Goal: Transaction & Acquisition: Purchase product/service

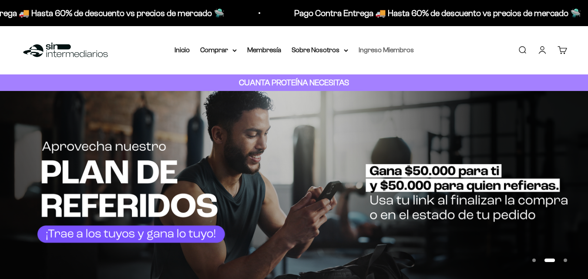
click at [404, 48] on link "Ingreso Miembros" at bounding box center [386, 49] width 55 height 7
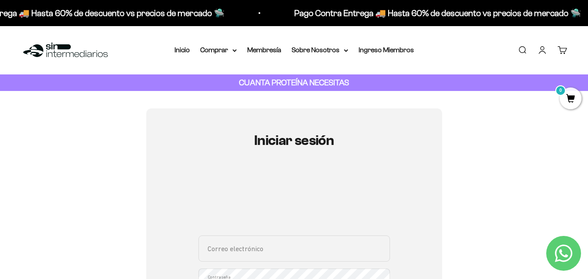
type input "[EMAIL_ADDRESS][DOMAIN_NAME]"
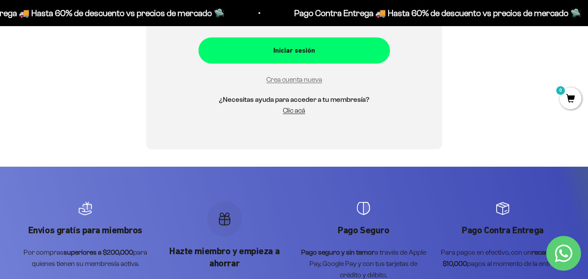
scroll to position [292, 0]
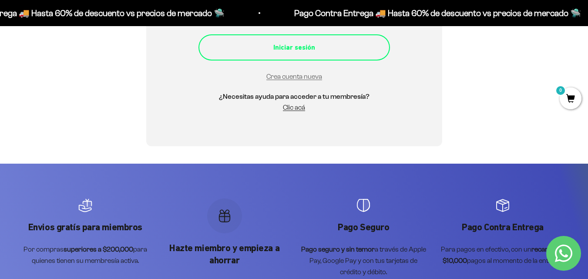
click at [304, 43] on div "Iniciar sesión" at bounding box center [294, 47] width 157 height 11
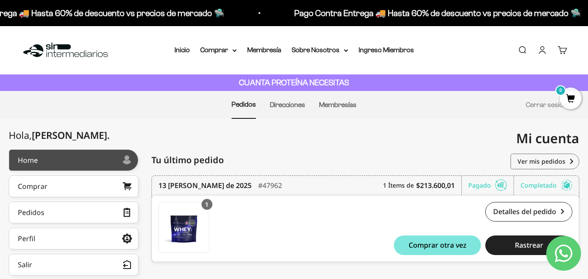
click at [60, 155] on link "Home" at bounding box center [74, 160] width 130 height 22
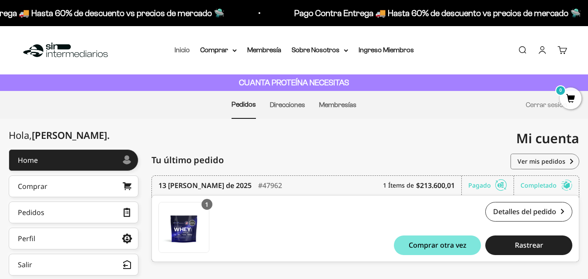
click at [183, 50] on link "Inicio" at bounding box center [181, 49] width 15 height 7
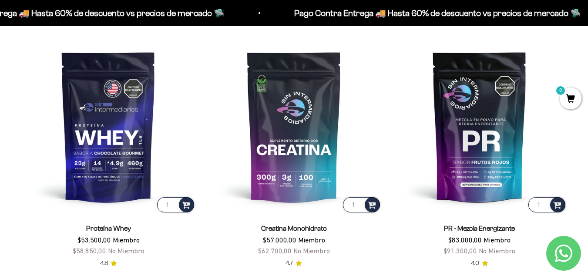
scroll to position [327, 0]
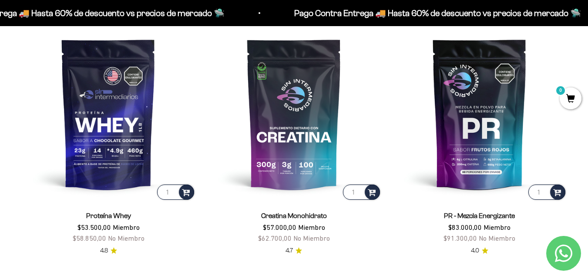
drag, startPoint x: 591, startPoint y: 15, endPoint x: 570, endPoint y: 40, distance: 33.1
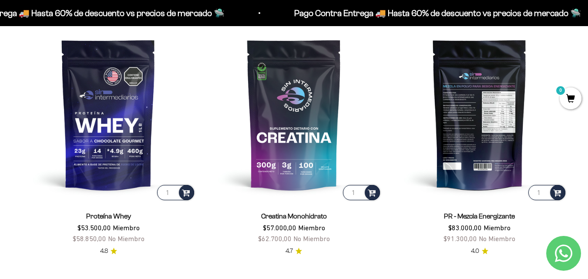
click at [483, 154] on img at bounding box center [479, 114] width 175 height 175
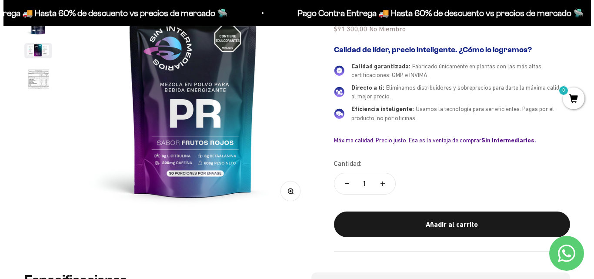
scroll to position [135, 0]
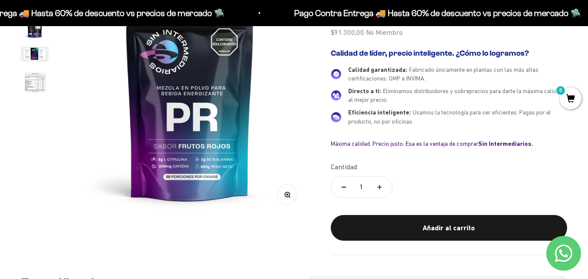
drag, startPoint x: 592, startPoint y: 17, endPoint x: 590, endPoint y: 33, distance: 16.2
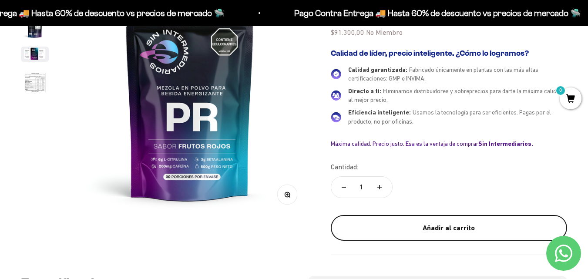
click at [476, 236] on button "Añadir al carrito" at bounding box center [449, 228] width 236 height 26
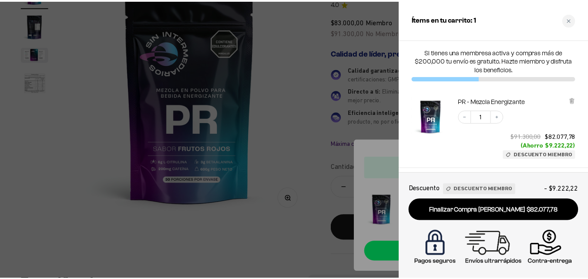
scroll to position [0, 0]
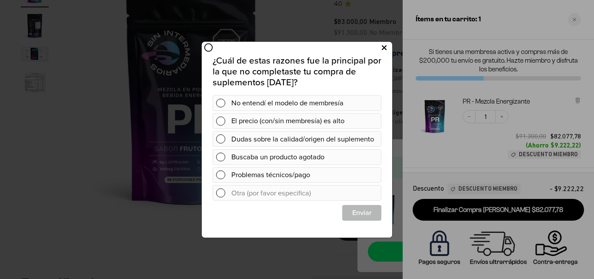
click at [383, 44] on icon at bounding box center [384, 48] width 5 height 12
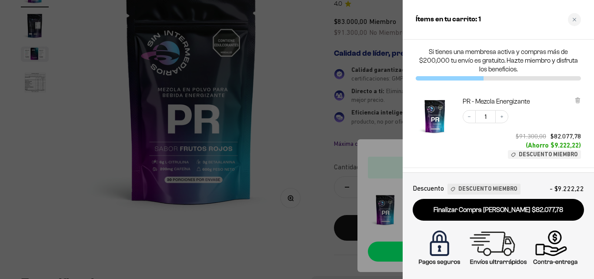
click at [289, 147] on div at bounding box center [297, 139] width 594 height 279
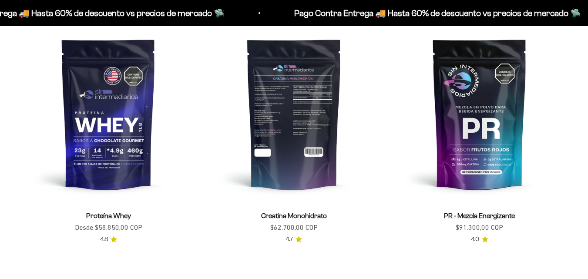
scroll to position [327, 0]
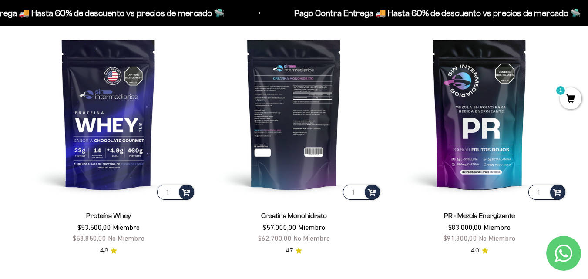
click at [294, 134] on img at bounding box center [293, 113] width 175 height 175
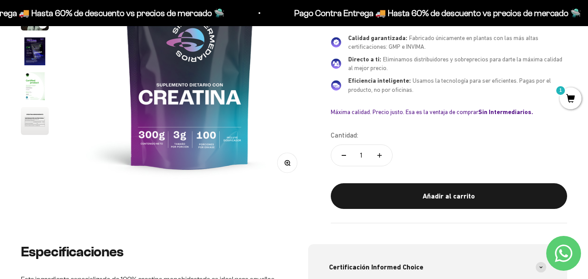
scroll to position [305, 0]
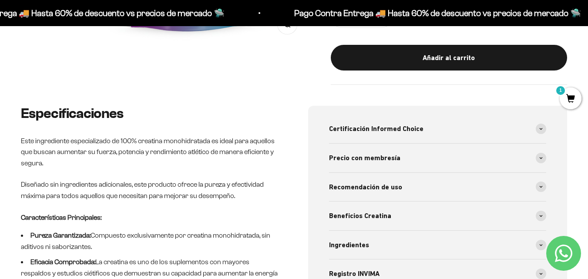
drag, startPoint x: 591, startPoint y: 27, endPoint x: 584, endPoint y: 64, distance: 38.1
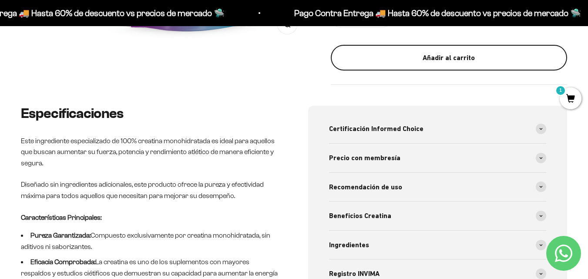
click at [450, 63] on div "Añadir al carrito" at bounding box center [448, 57] width 201 height 11
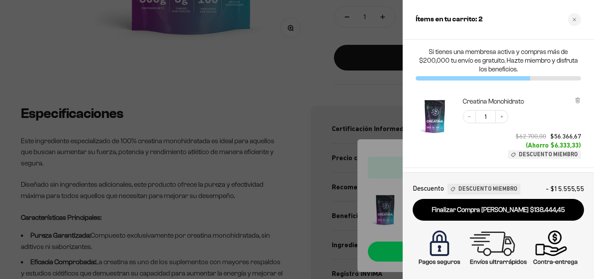
click at [196, 87] on div at bounding box center [297, 139] width 594 height 279
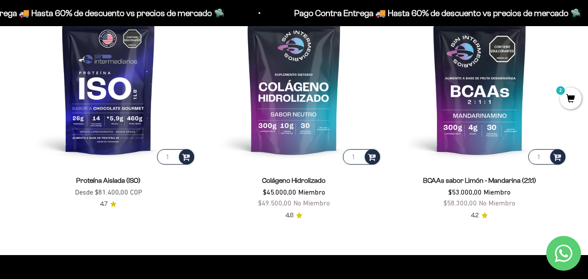
scroll to position [595, 0]
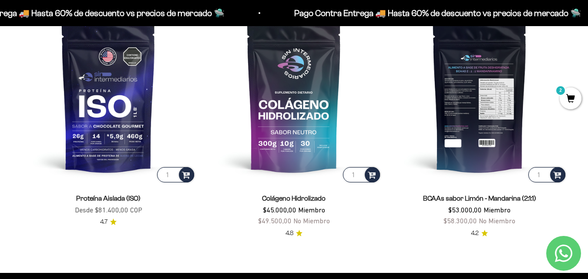
click at [476, 137] on img at bounding box center [479, 96] width 175 height 175
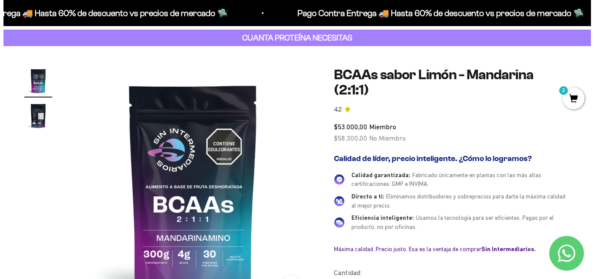
scroll to position [119, 0]
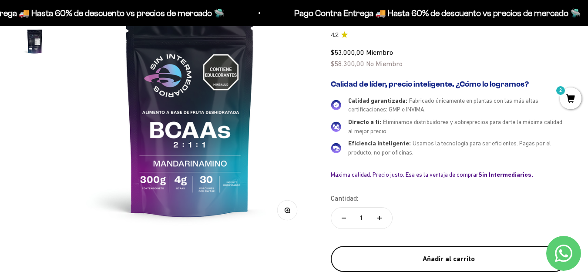
click at [461, 251] on button "Añadir al carrito" at bounding box center [449, 259] width 236 height 26
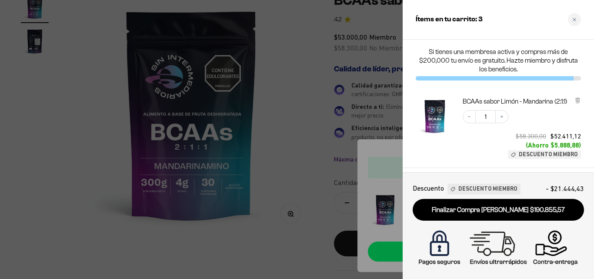
click at [302, 129] on div at bounding box center [297, 139] width 594 height 279
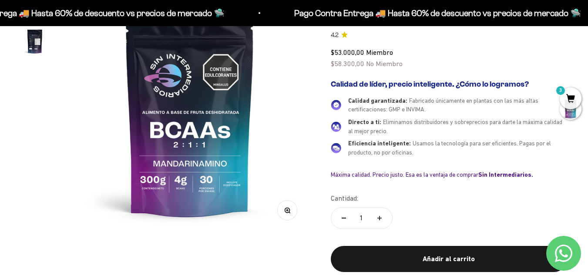
click at [567, 96] on span "3" at bounding box center [571, 98] width 22 height 22
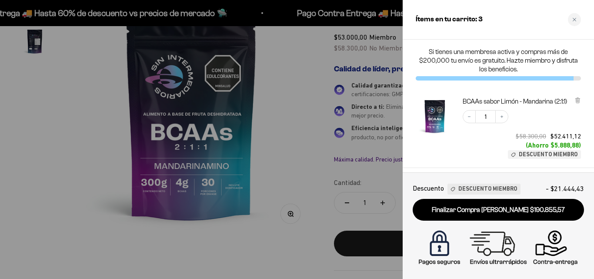
click at [312, 183] on div at bounding box center [297, 139] width 594 height 279
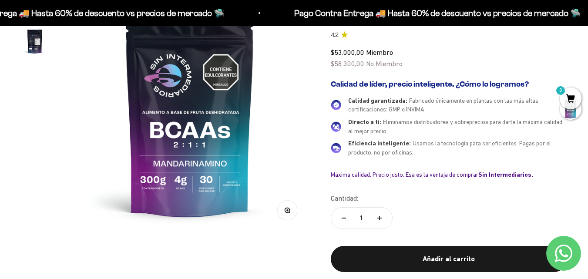
click at [567, 96] on span "3" at bounding box center [571, 98] width 22 height 22
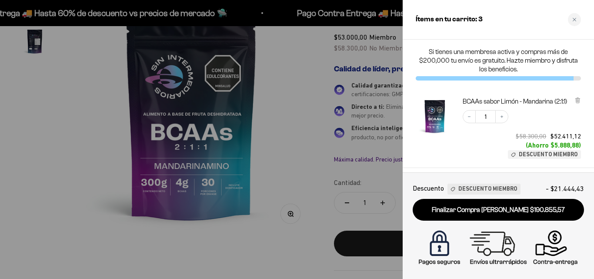
click at [471, 145] on div "Decrease quantity 1 Increase quantity $58.300,00 $52.411,12 (Ahorro $5.888,88) …" at bounding box center [517, 129] width 127 height 57
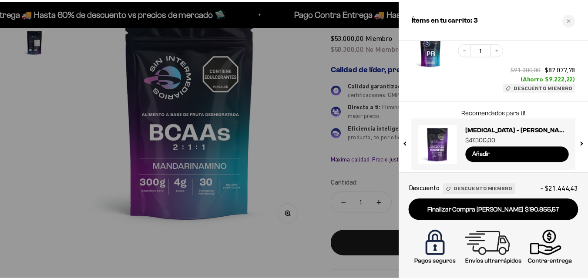
scroll to position [231, 0]
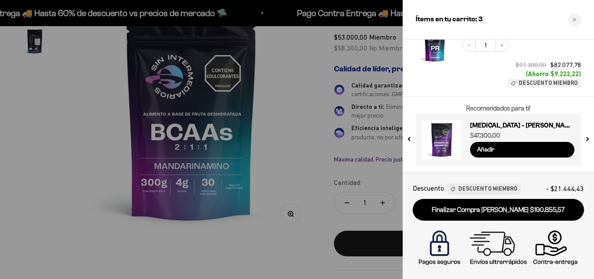
click at [274, 167] on div at bounding box center [297, 139] width 594 height 279
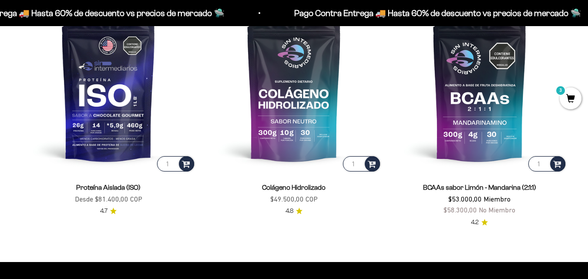
scroll to position [595, 0]
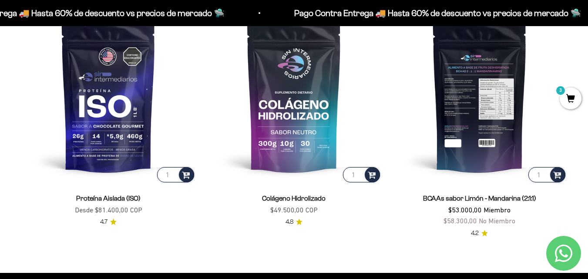
click at [559, 132] on img at bounding box center [479, 96] width 175 height 175
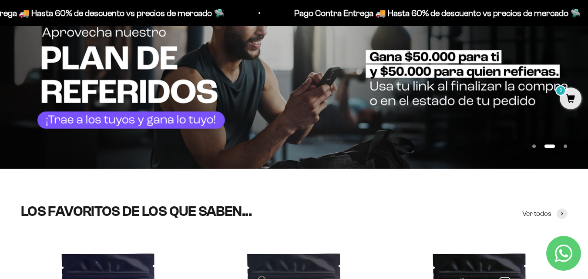
scroll to position [108, 0]
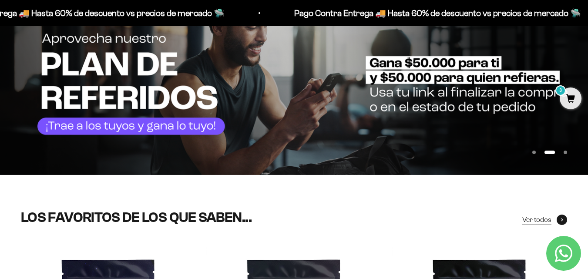
click at [529, 221] on span "Ver todos" at bounding box center [536, 219] width 29 height 11
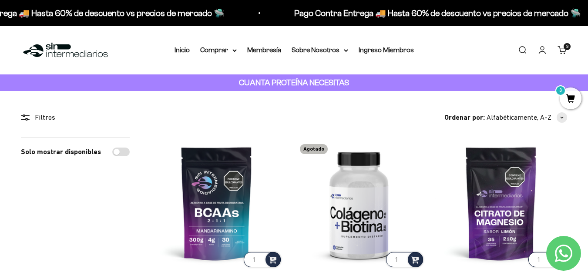
scroll to position [20, 0]
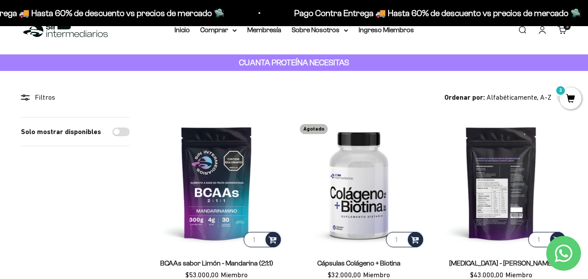
click at [516, 202] on img at bounding box center [501, 183] width 132 height 132
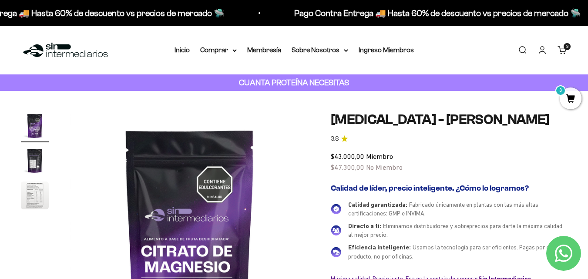
click at [29, 163] on img "Ir al artículo 2" at bounding box center [35, 161] width 28 height 28
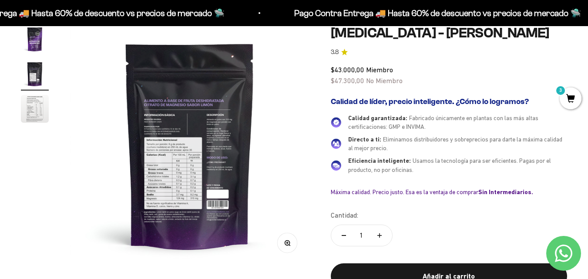
scroll to position [104, 0]
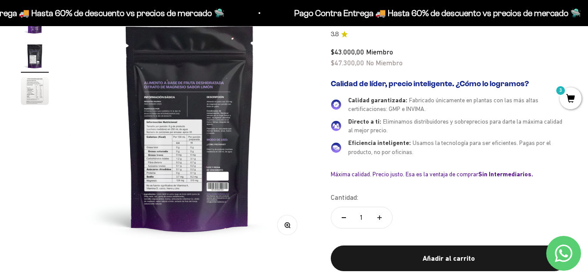
click at [288, 225] on icon "button" at bounding box center [287, 225] width 6 height 6
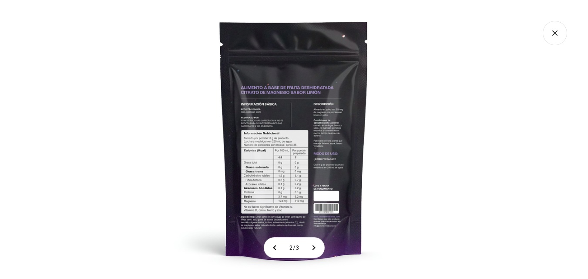
click at [298, 171] on img at bounding box center [293, 139] width 279 height 279
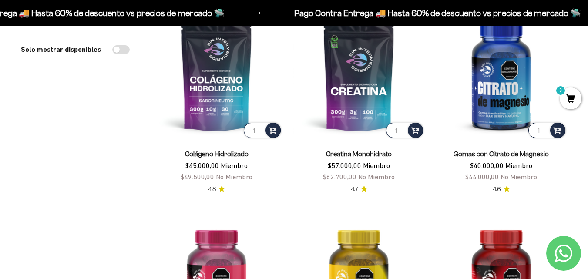
scroll to position [351, 0]
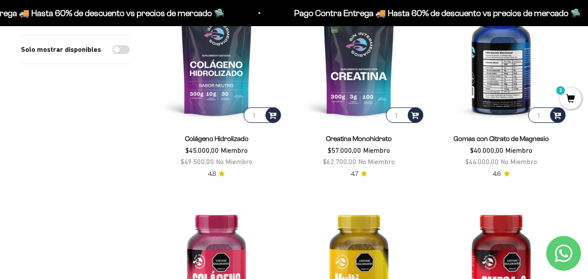
click at [519, 80] on img at bounding box center [501, 59] width 132 height 132
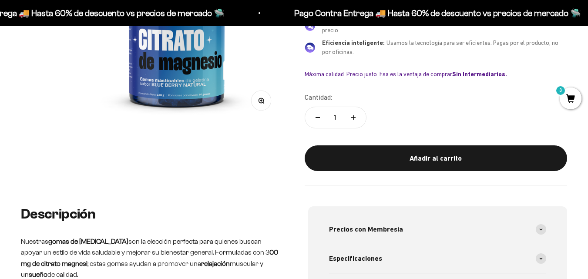
scroll to position [312, 0]
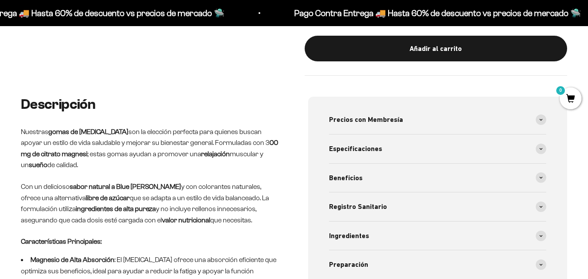
drag, startPoint x: 590, startPoint y: 37, endPoint x: 592, endPoint y: 63, distance: 25.7
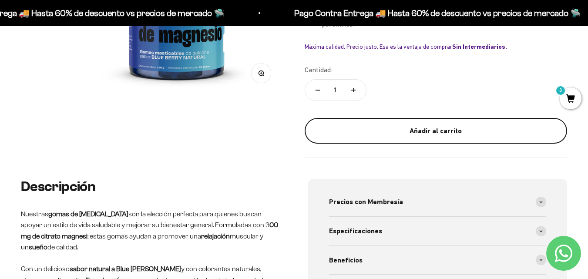
click at [459, 128] on div "Añadir al carrito" at bounding box center [436, 130] width 228 height 11
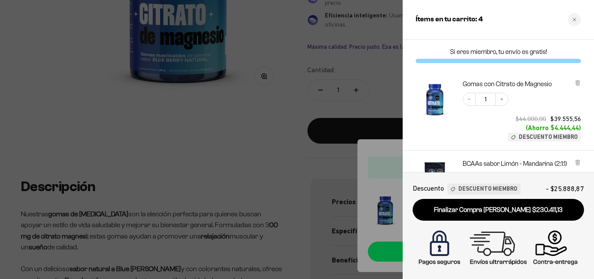
click at [264, 125] on div at bounding box center [297, 139] width 594 height 279
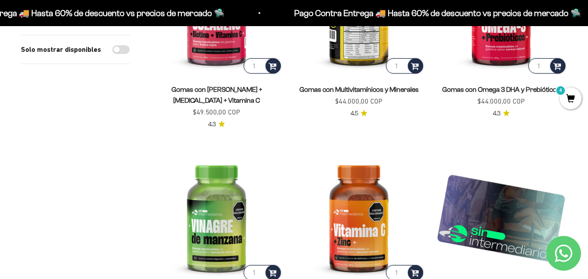
scroll to position [630, 0]
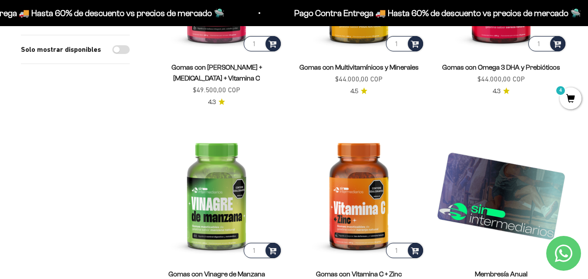
click at [572, 97] on span "4" at bounding box center [571, 98] width 22 height 22
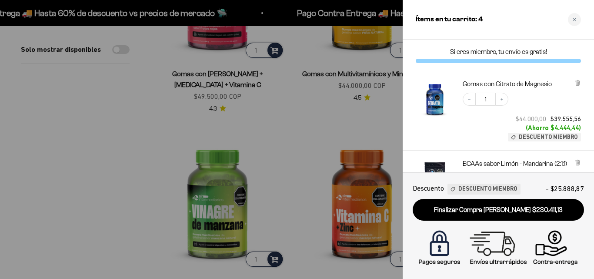
click at [587, 115] on div "Gomas con [MEDICAL_DATA] Decrease quantity 1 Increase quantity $44.000,00 $39.5…" at bounding box center [498, 111] width 191 height 80
click at [321, 131] on div at bounding box center [297, 139] width 594 height 279
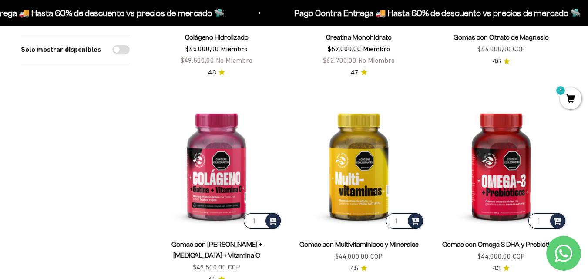
scroll to position [247, 0]
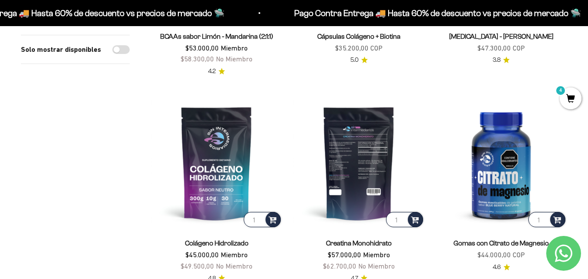
click at [365, 178] on img at bounding box center [359, 163] width 132 height 132
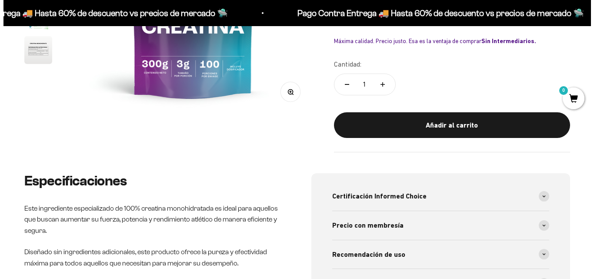
scroll to position [330, 0]
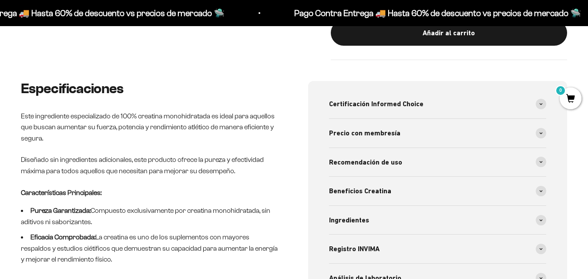
drag, startPoint x: 592, startPoint y: 37, endPoint x: 594, endPoint y: 77, distance: 40.5
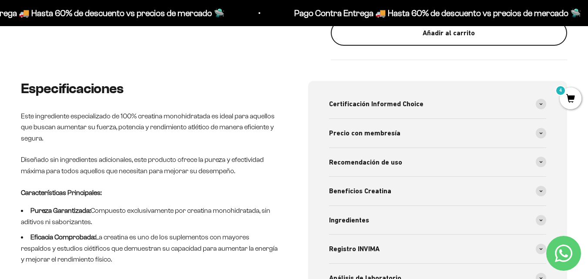
click at [468, 27] on div "Añadir al carrito" at bounding box center [448, 32] width 201 height 11
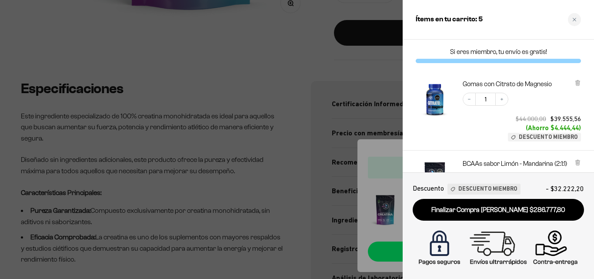
click at [586, 132] on div "Gomas con [MEDICAL_DATA] Decrease quantity 1 Increase quantity $44.000,00 $39.5…" at bounding box center [498, 111] width 191 height 80
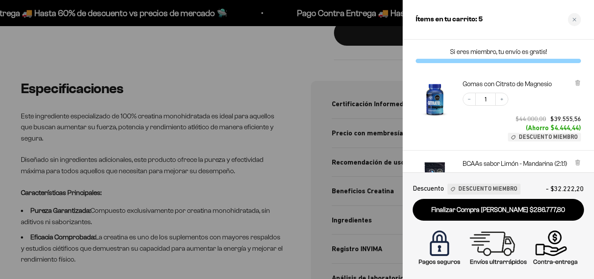
click at [587, 96] on div "Gomas con [MEDICAL_DATA] Decrease quantity 1 Increase quantity $44.000,00 $39.5…" at bounding box center [498, 111] width 191 height 80
click at [275, 80] on div at bounding box center [297, 139] width 594 height 279
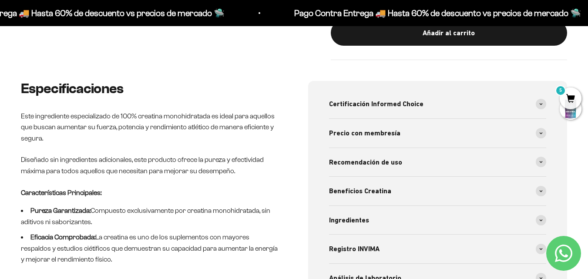
click at [570, 98] on span "5" at bounding box center [571, 98] width 22 height 22
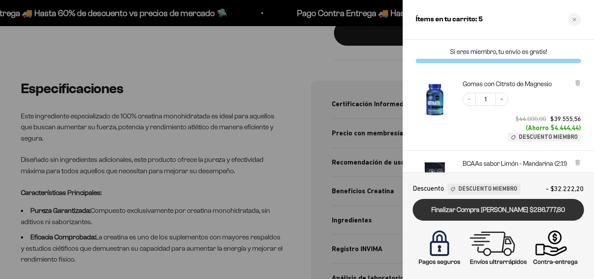
click at [510, 208] on link "Finalizar Compra [PERSON_NAME] $286.777,80" at bounding box center [498, 210] width 171 height 22
